Goal: Information Seeking & Learning: Find specific page/section

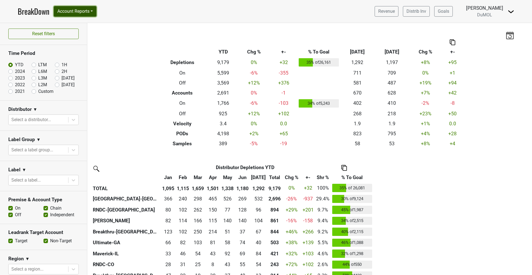
click at [72, 12] on button "Account Reports" at bounding box center [75, 11] width 43 height 11
click at [72, 23] on link "SuperRanker" at bounding box center [78, 24] width 49 height 9
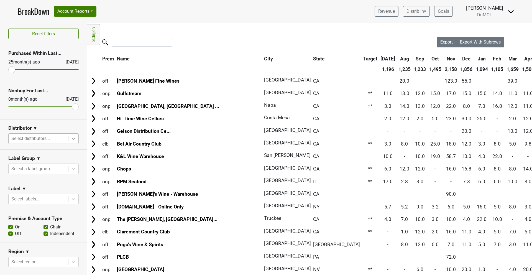
click at [72, 140] on icon at bounding box center [74, 139] width 6 height 6
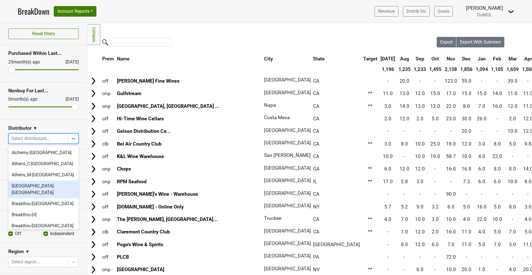
scroll to position [573, 0]
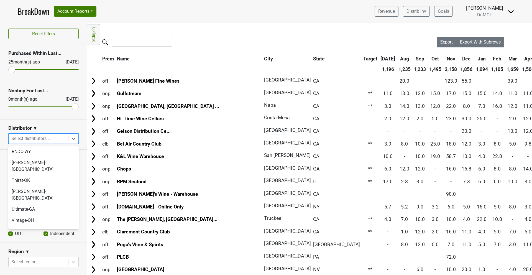
click at [39, 259] on div "Wilson Daniels" at bounding box center [43, 264] width 70 height 11
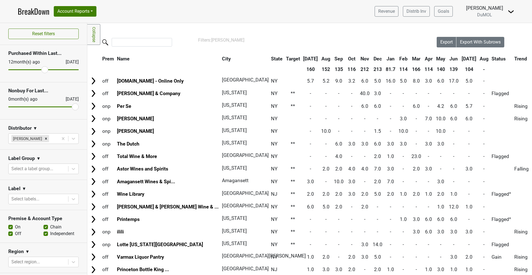
drag, startPoint x: 12, startPoint y: 70, endPoint x: 44, endPoint y: 65, distance: 32.5
type input "12"
click at [44, 69] on input "range" at bounding box center [43, 69] width 70 height 1
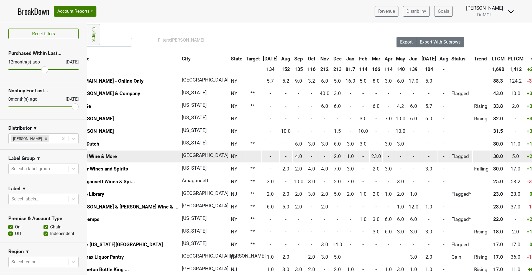
scroll to position [0, 0]
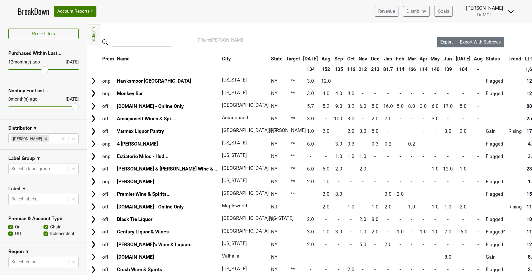
click at [15, 226] on label "On" at bounding box center [18, 226] width 6 height 7
click at [9, 226] on input "On" at bounding box center [10, 226] width 4 height 6
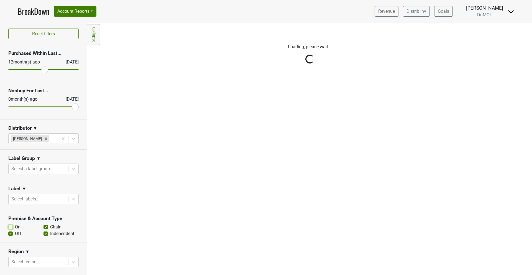
scroll to position [0, 0]
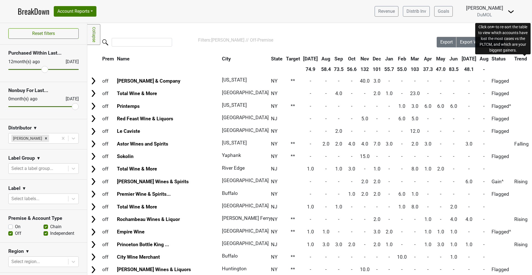
scroll to position [0, 0]
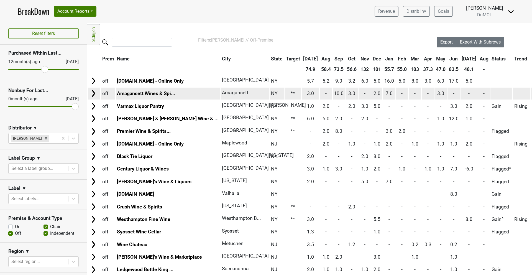
click at [96, 94] on img at bounding box center [93, 93] width 8 height 8
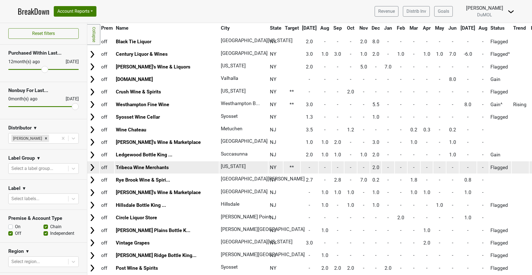
scroll to position [204, 1]
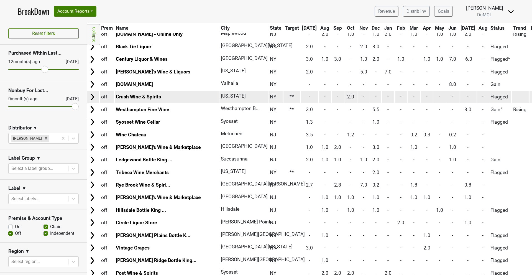
click at [89, 98] on img at bounding box center [92, 97] width 8 height 8
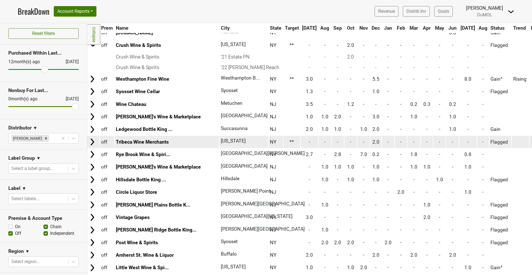
scroll to position [256, 1]
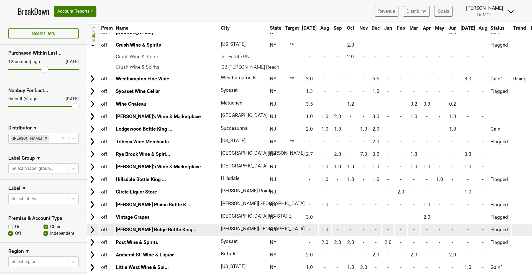
click at [92, 230] on img at bounding box center [92, 229] width 8 height 8
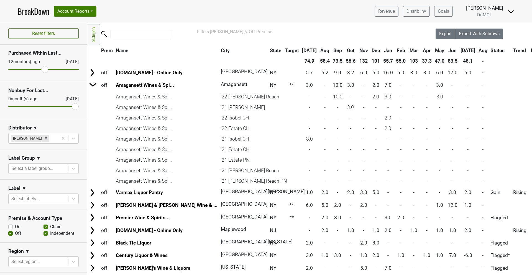
scroll to position [0, 1]
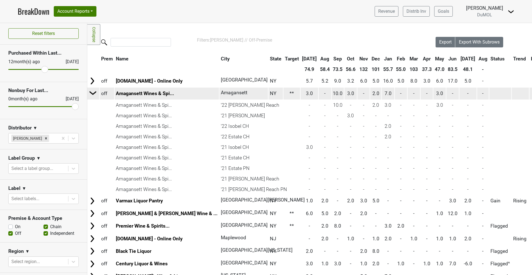
click at [93, 92] on img at bounding box center [93, 93] width 8 height 8
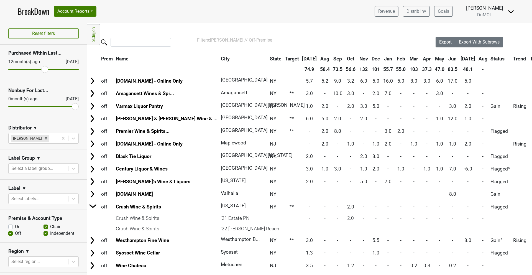
click at [15, 226] on label "On" at bounding box center [18, 226] width 6 height 7
click at [11, 226] on input "On" at bounding box center [10, 226] width 4 height 6
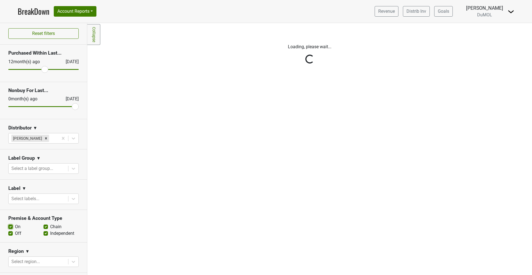
scroll to position [0, 0]
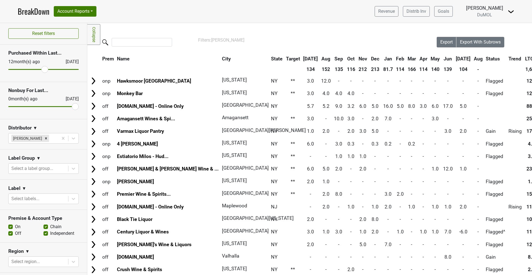
scroll to position [0, 0]
click at [15, 226] on label "On" at bounding box center [18, 226] width 6 height 7
click at [10, 226] on input "On" at bounding box center [10, 226] width 4 height 6
checkbox input "false"
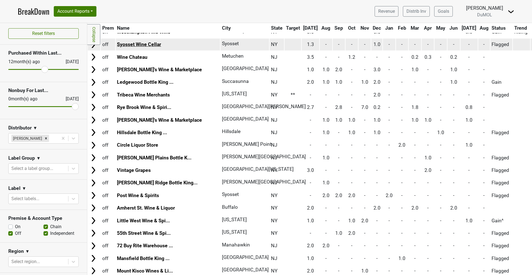
scroll to position [195, 0]
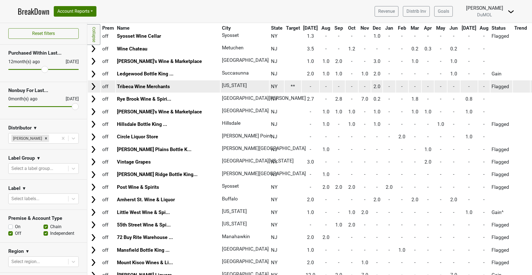
click at [92, 85] on img at bounding box center [93, 86] width 8 height 8
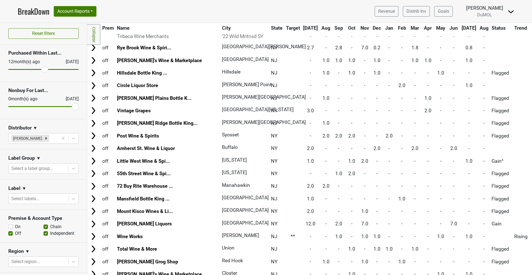
scroll to position [284, 0]
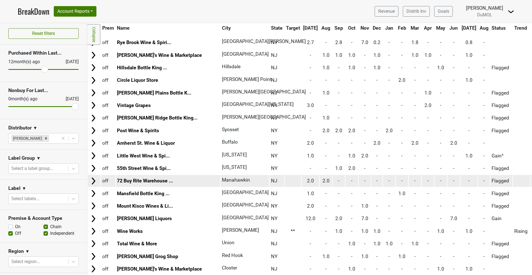
click at [94, 184] on img at bounding box center [93, 181] width 8 height 8
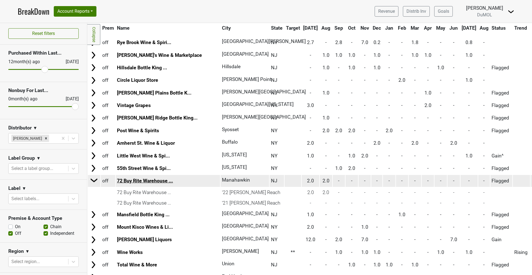
click at [162, 180] on link "72 Buy Rite Warehouse ..." at bounding box center [145, 181] width 56 height 6
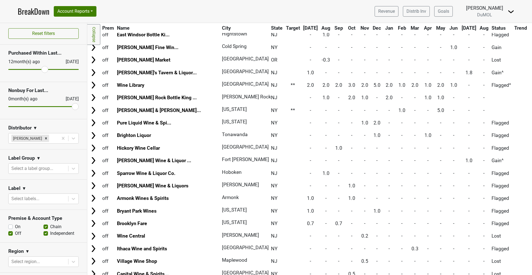
scroll to position [614, 0]
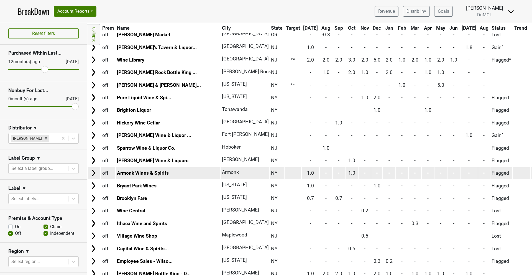
click at [93, 173] on img at bounding box center [93, 173] width 8 height 8
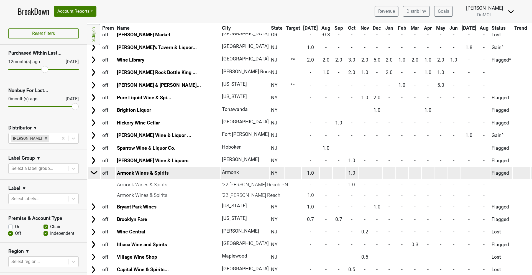
click at [125, 173] on link "Armonk Wines & Spirits" at bounding box center [143, 173] width 52 height 6
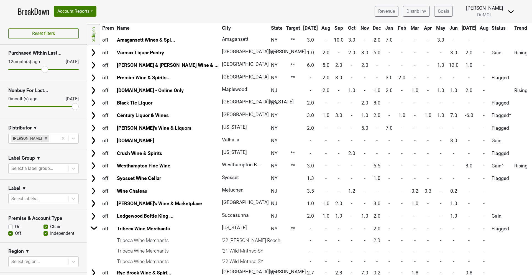
scroll to position [53, 0]
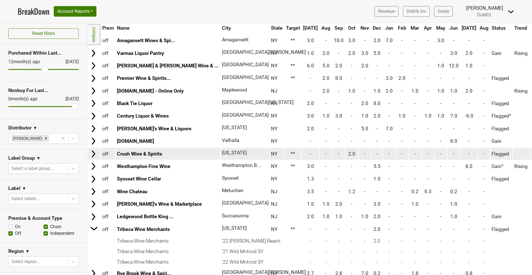
click at [94, 153] on img at bounding box center [93, 154] width 8 height 8
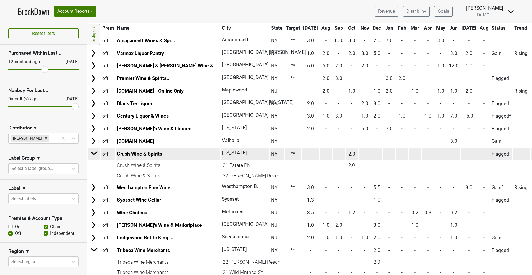
click at [147, 153] on link "Crush Wine & Spirits" at bounding box center [139, 154] width 45 height 6
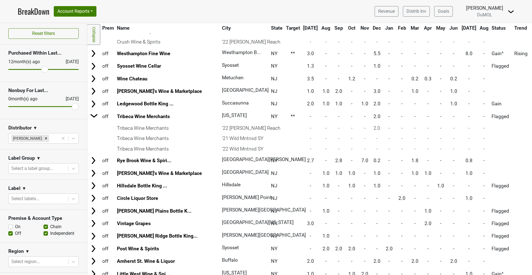
scroll to position [0, 0]
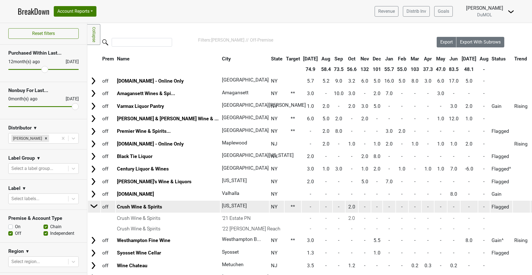
click at [92, 204] on img at bounding box center [94, 206] width 8 height 8
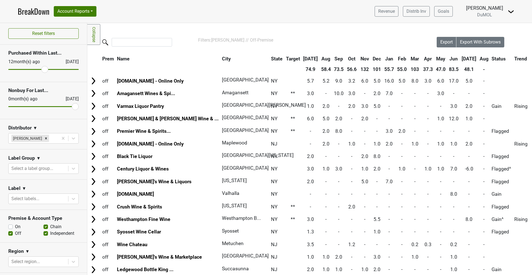
scroll to position [0, 0]
click at [35, 13] on link "BreakDown" at bounding box center [34, 12] width 32 height 12
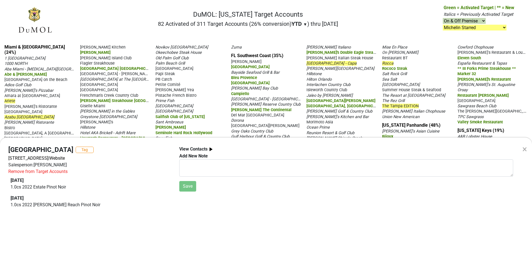
select select ".michelin-starred"
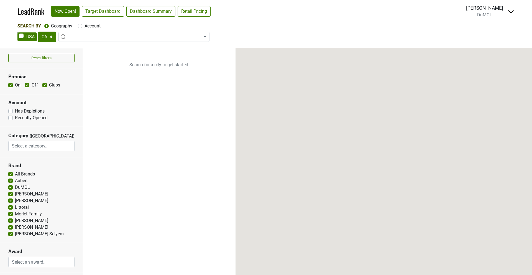
select select "CA"
select select
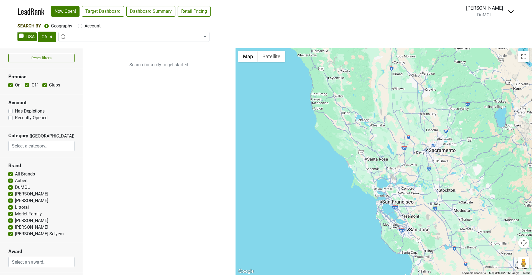
click at [57, 39] on div "AK AL AR AZ CA CO CT DC DE FL GA HI IA ID IL IN KS KY LA MA MD ME MI MN MO MS M…" at bounding box center [265, 38] width 497 height 12
click at [49, 38] on select "AK AL AR AZ CA CO CT DC DE FL GA HI IA ID IL IN KS KY LA MA MD ME MI MN MO MS M…" at bounding box center [47, 37] width 18 height 11
select select "NY"
click at [114, 9] on link "Target Dashboard" at bounding box center [103, 11] width 42 height 11
click at [15, 85] on label "On" at bounding box center [18, 85] width 6 height 7
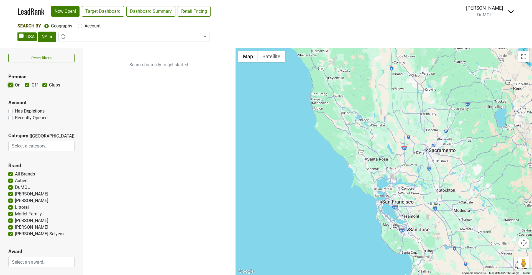
click at [10, 85] on input "On" at bounding box center [10, 85] width 4 height 6
checkbox input "false"
click at [117, 36] on span at bounding box center [133, 37] width 151 height 10
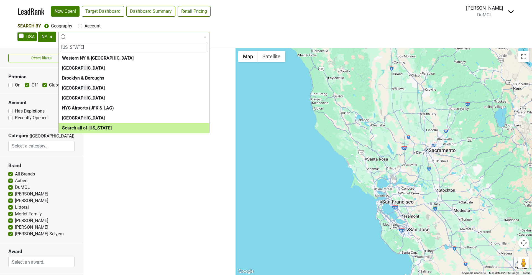
type input "new york"
select select "ALL_NY"
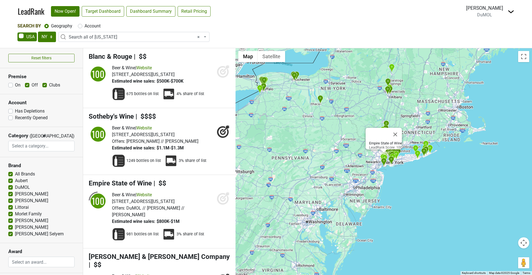
click at [224, 201] on icon at bounding box center [223, 197] width 13 height 13
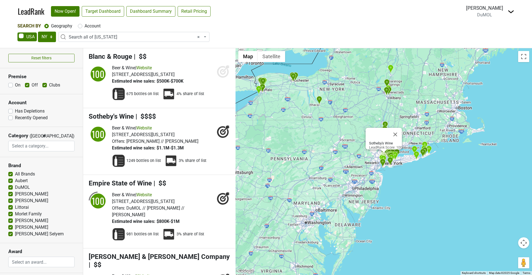
click at [49, 84] on label "Clubs" at bounding box center [54, 85] width 11 height 7
click at [44, 84] on input "Clubs" at bounding box center [44, 85] width 4 height 6
checkbox input "false"
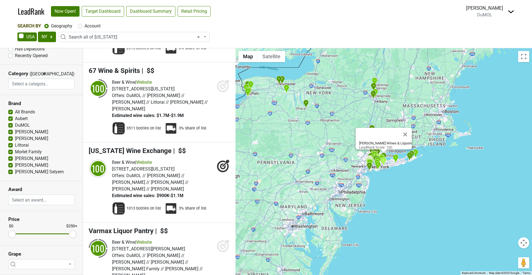
scroll to position [1197, 0]
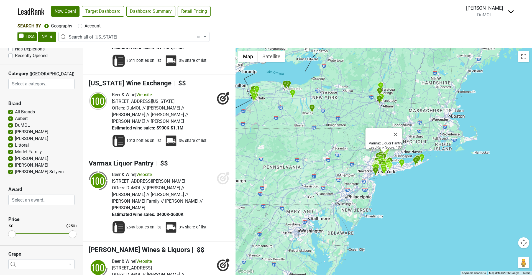
click at [223, 172] on icon at bounding box center [225, 175] width 7 height 7
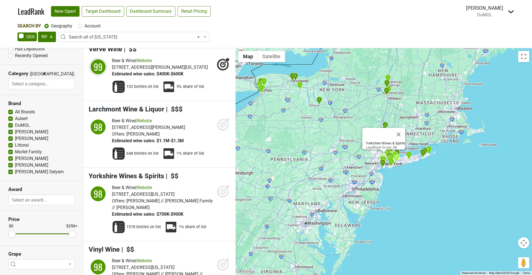
scroll to position [2578, 0]
click at [224, 262] on icon at bounding box center [223, 265] width 6 height 6
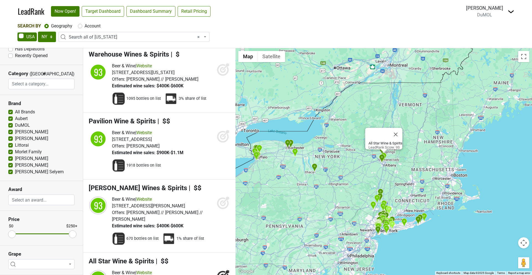
scroll to position [4007, 0]
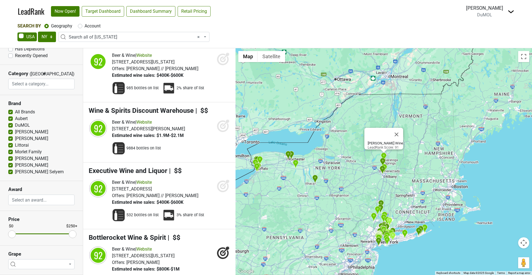
scroll to position [4535, 0]
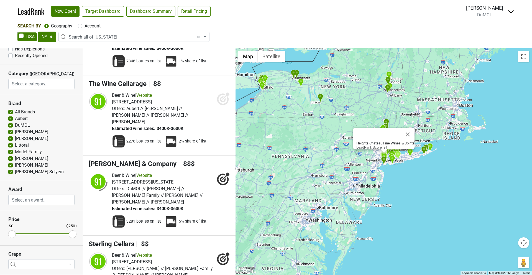
scroll to position [4979, 0]
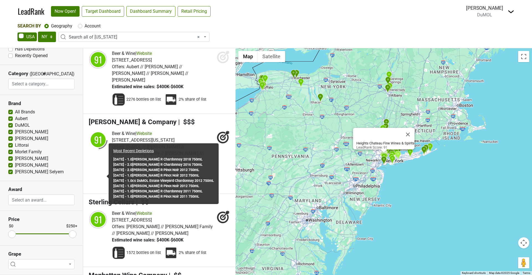
scroll to position [5022, 0]
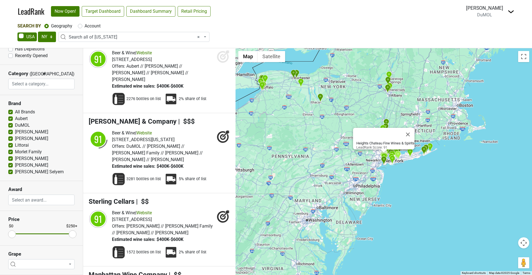
scroll to position [5020, 0]
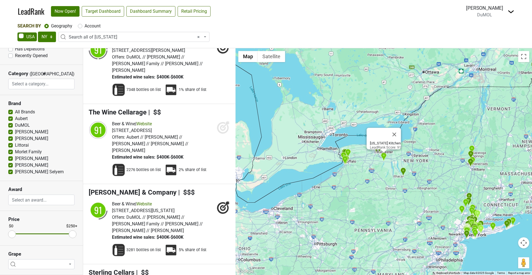
scroll to position [4949, 0]
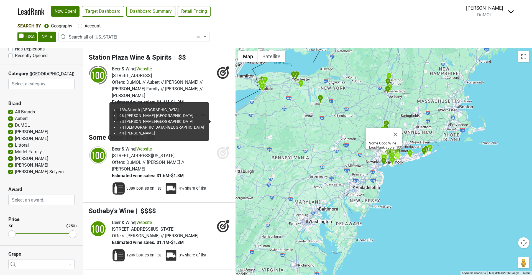
scroll to position [707, 0]
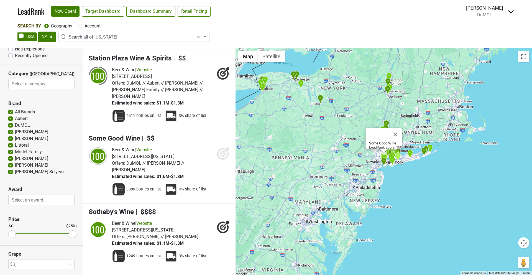
click at [218, 148] on icon at bounding box center [223, 154] width 12 height 12
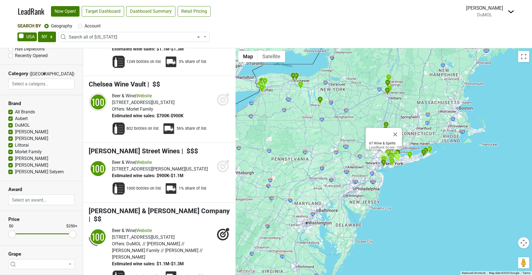
scroll to position [901, 0]
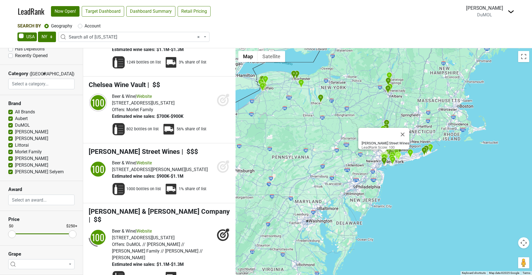
click at [220, 159] on icon at bounding box center [223, 165] width 13 height 13
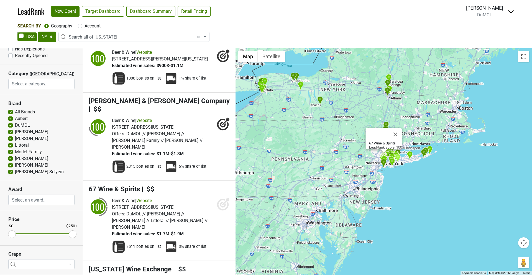
scroll to position [1018, 0]
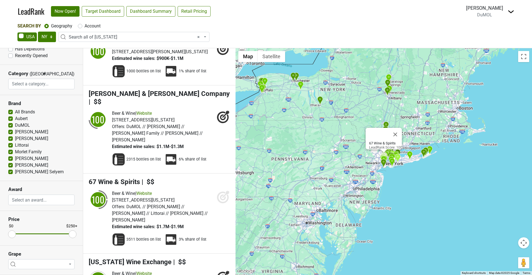
click at [221, 190] on icon at bounding box center [223, 196] width 13 height 13
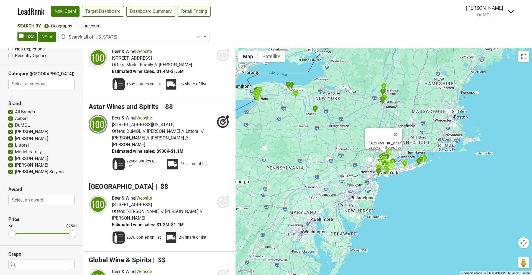
scroll to position [1958, 0]
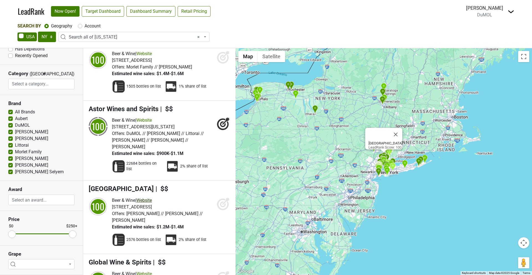
click at [147, 197] on link "Website" at bounding box center [144, 199] width 16 height 5
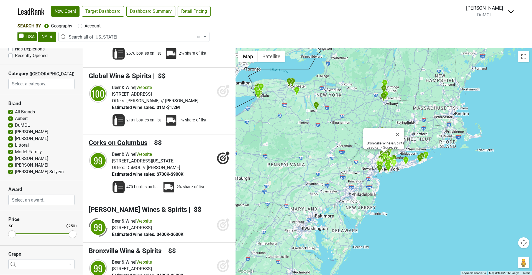
scroll to position [2144, 0]
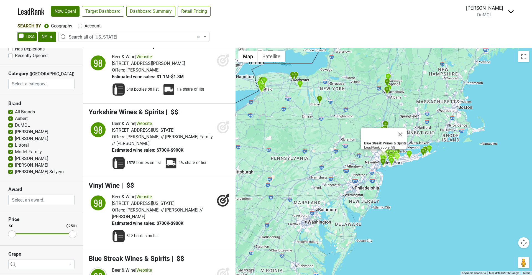
scroll to position [2650, 0]
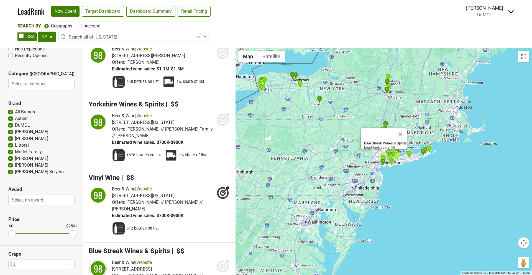
click at [219, 261] on icon at bounding box center [223, 267] width 12 height 12
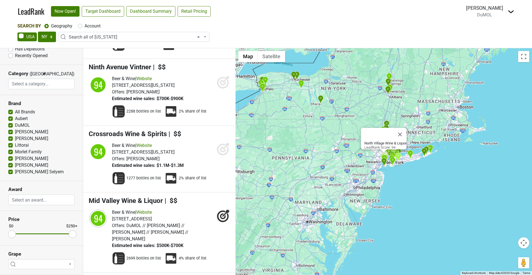
scroll to position [3580, 0]
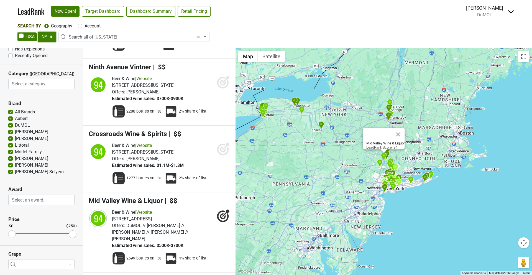
click at [50, 38] on select "AK AL AR AZ CA CO CT DC DE FL GA HI IA ID IL IN KS KY LA MA MD ME MI MN MO MS M…" at bounding box center [47, 37] width 18 height 11
select select "MA"
select select
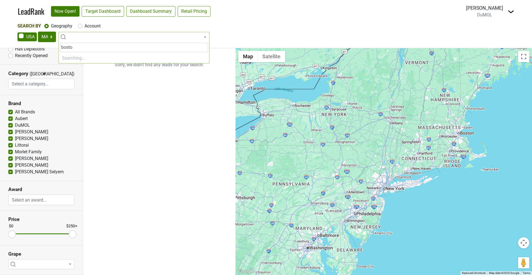
type input "boston"
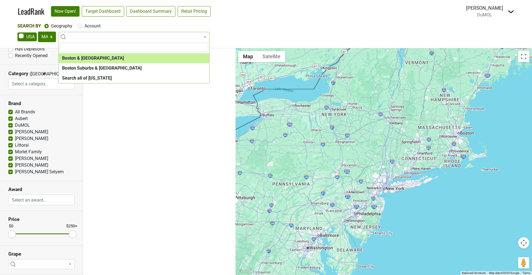
select select "1123"
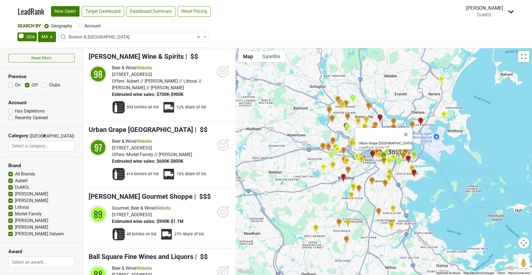
click at [15, 84] on label "On" at bounding box center [18, 85] width 6 height 7
click at [10, 84] on input "On" at bounding box center [10, 85] width 4 height 6
checkbox input "true"
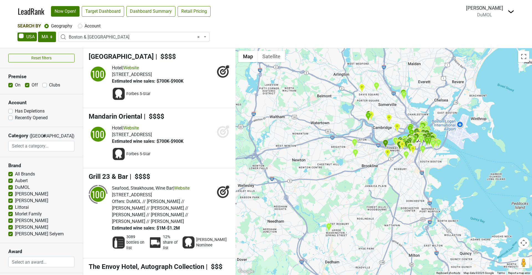
click at [32, 85] on label "Off" at bounding box center [35, 85] width 6 height 7
click at [28, 85] on input "Off" at bounding box center [27, 85] width 4 height 6
checkbox input "false"
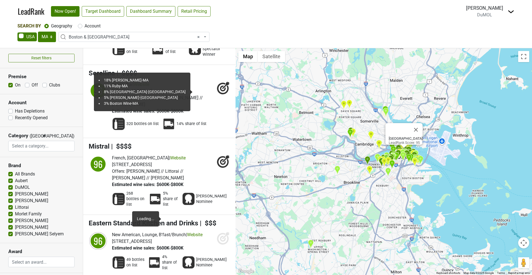
scroll to position [1601, 0]
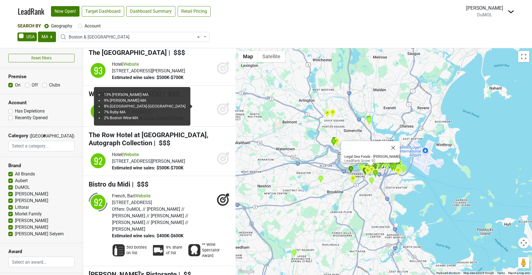
scroll to position [2396, 0]
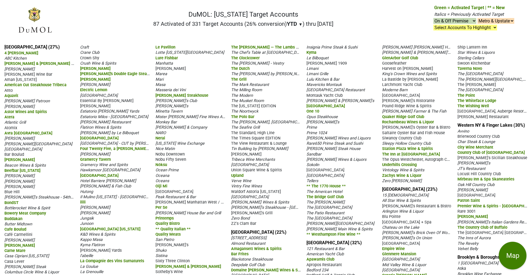
click at [458, 28] on select "Select Accounts To Highlight **Activated After 7/1/25** Prev. Active, YTD Non-B…" at bounding box center [465, 28] width 64 height 6
click at [11, 47] on link "Manhattan (27%)" at bounding box center [31, 46] width 55 height 5
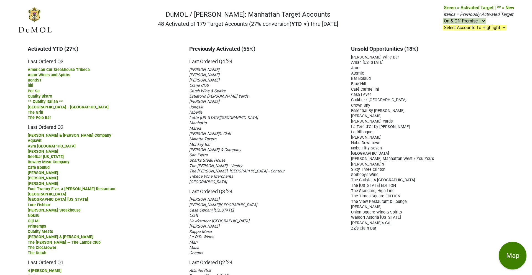
click at [198, 143] on span "Monkey Bar" at bounding box center [199, 144] width 21 height 5
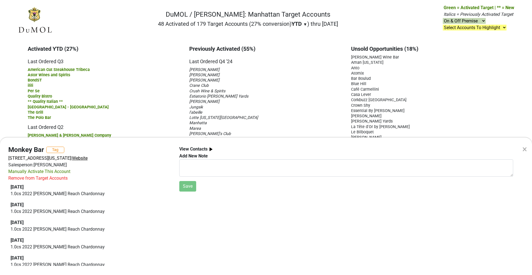
click at [87, 158] on span "Website" at bounding box center [80, 157] width 16 height 5
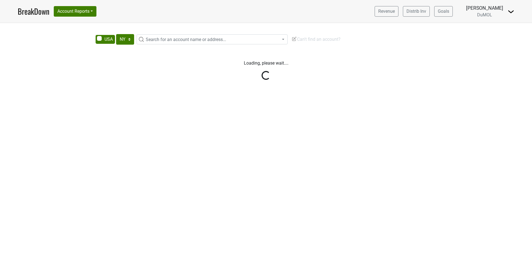
select select "NY"
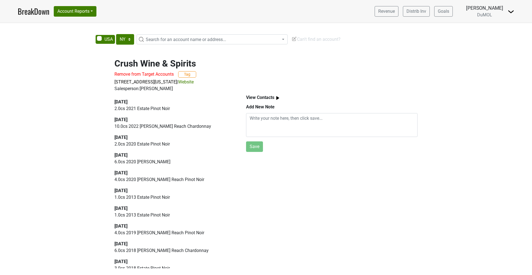
select select "NY"
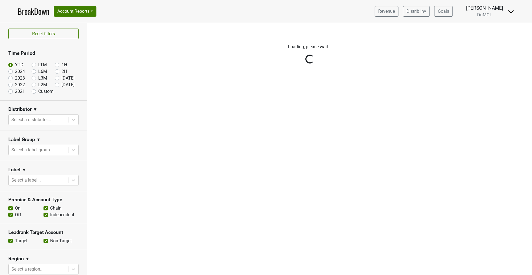
click at [73, 119] on div "Reset filters Time Period YTD LTM 1H 2024 L6M 2H 2023 L3M [DATE] '25 2022 L2M A…" at bounding box center [43, 149] width 87 height 252
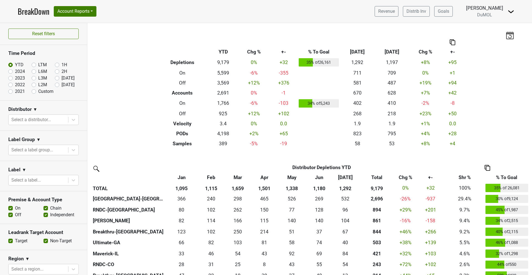
click at [73, 119] on icon at bounding box center [73, 120] width 3 height 2
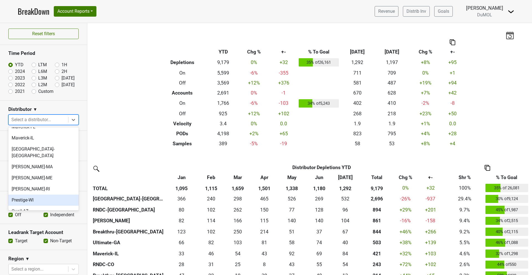
scroll to position [316, 0]
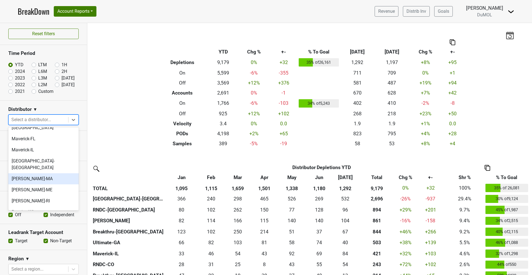
click at [40, 173] on div "[PERSON_NAME]-MA" at bounding box center [43, 178] width 70 height 11
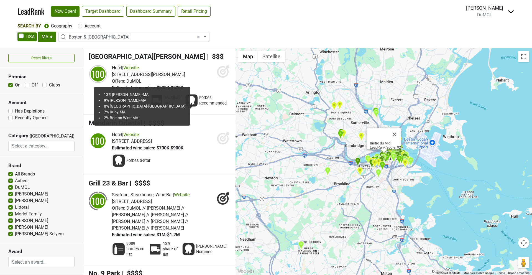
select select "MA"
select select "1123"
select select
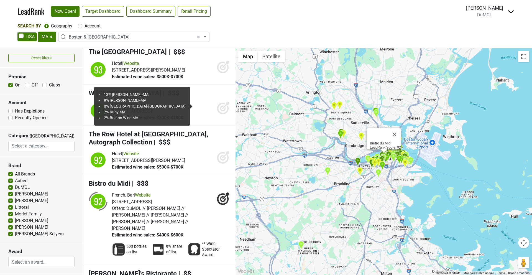
scroll to position [2396, 0]
click at [148, 192] on link "Website" at bounding box center [143, 194] width 16 height 5
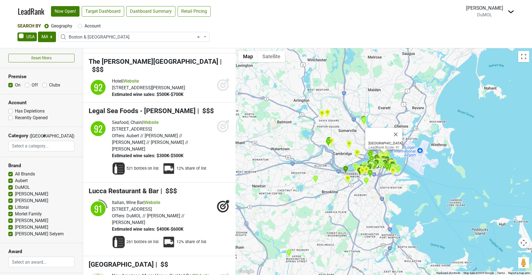
scroll to position [2646, 0]
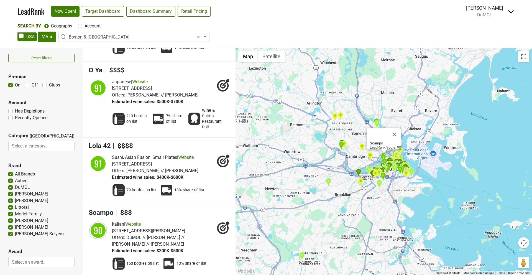
scroll to position [2911, 0]
